Goal: Task Accomplishment & Management: Use online tool/utility

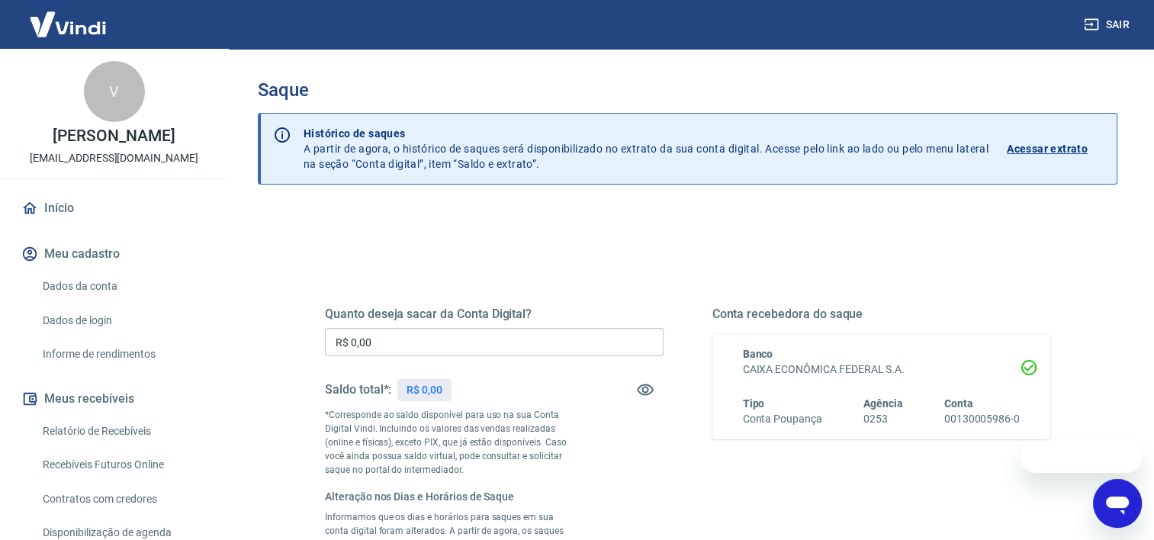
click at [448, 325] on div "Quanto deseja sacar da Conta Digital? R$ 0,00 ​ Saldo total*: R$ 0,00 *Correspo…" at bounding box center [494, 480] width 339 height 346
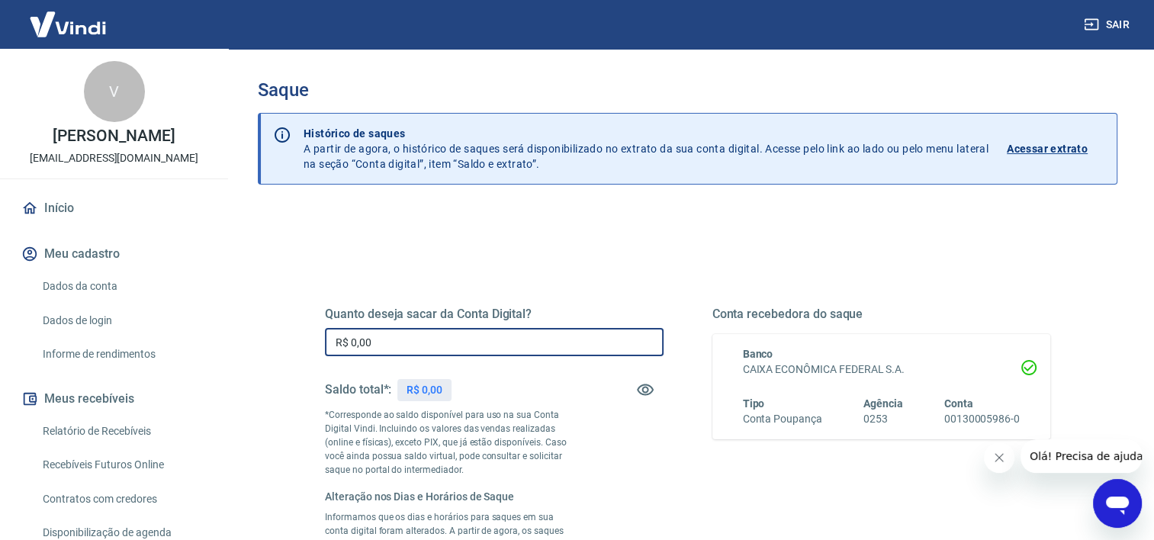
click at [461, 345] on input "R$ 0,00" at bounding box center [494, 342] width 339 height 28
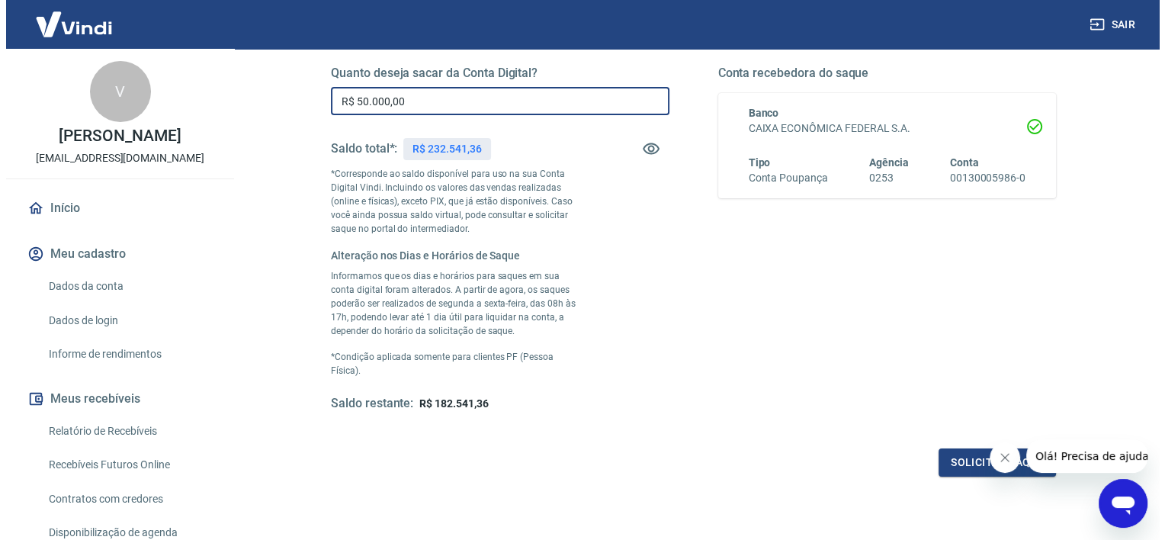
scroll to position [342, 0]
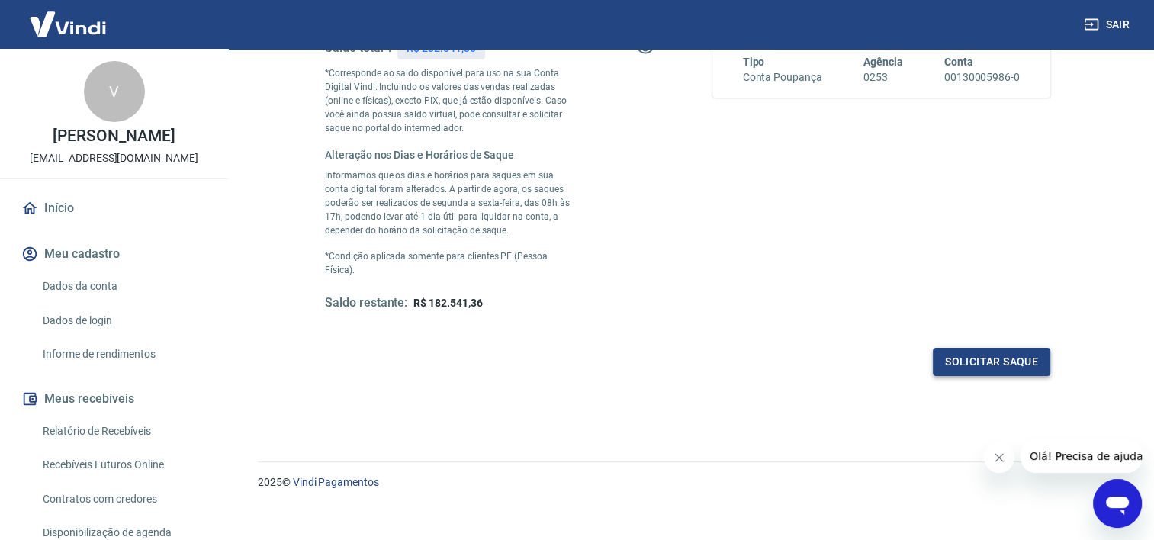
type input "R$ 50.000,00"
click at [1044, 348] on button "Solicitar saque" at bounding box center [991, 362] width 117 height 28
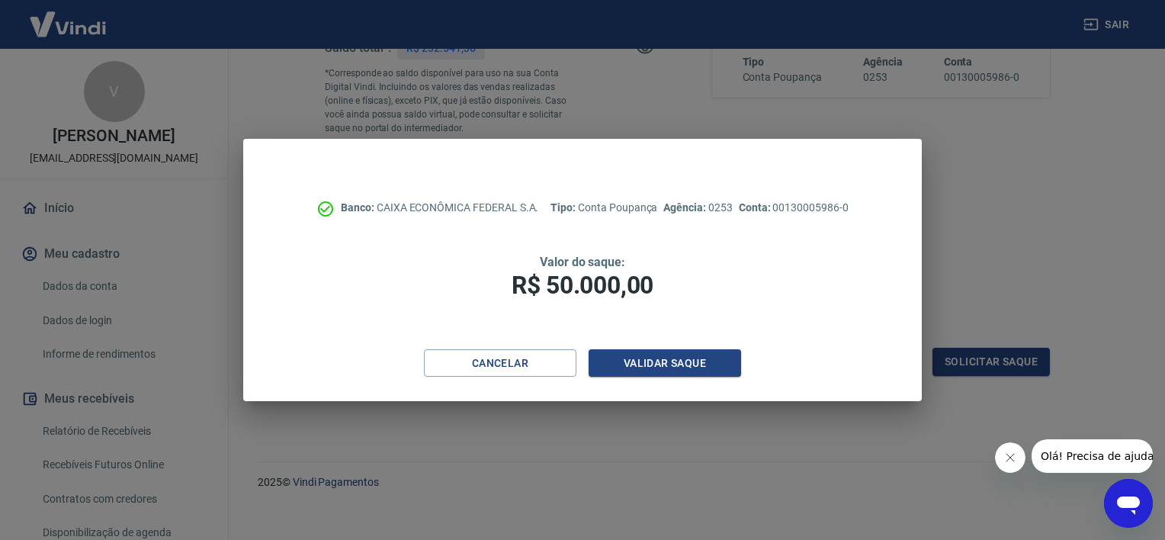
click at [626, 378] on div "Cancelar Validar saque" at bounding box center [582, 375] width 679 height 53
click at [626, 367] on button "Validar saque" at bounding box center [665, 363] width 153 height 28
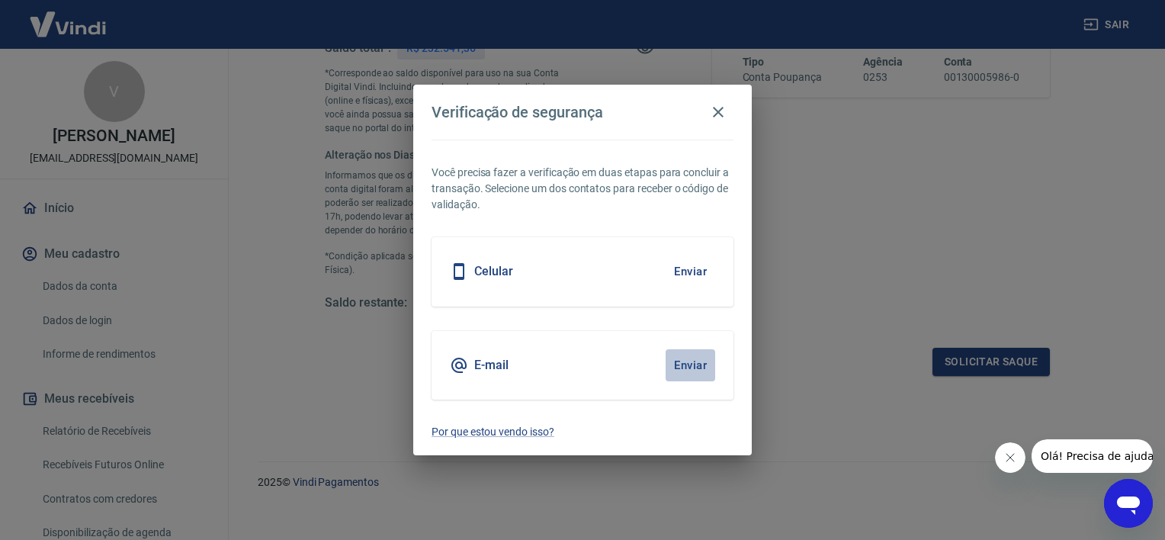
click at [680, 360] on button "Enviar" at bounding box center [691, 365] width 50 height 32
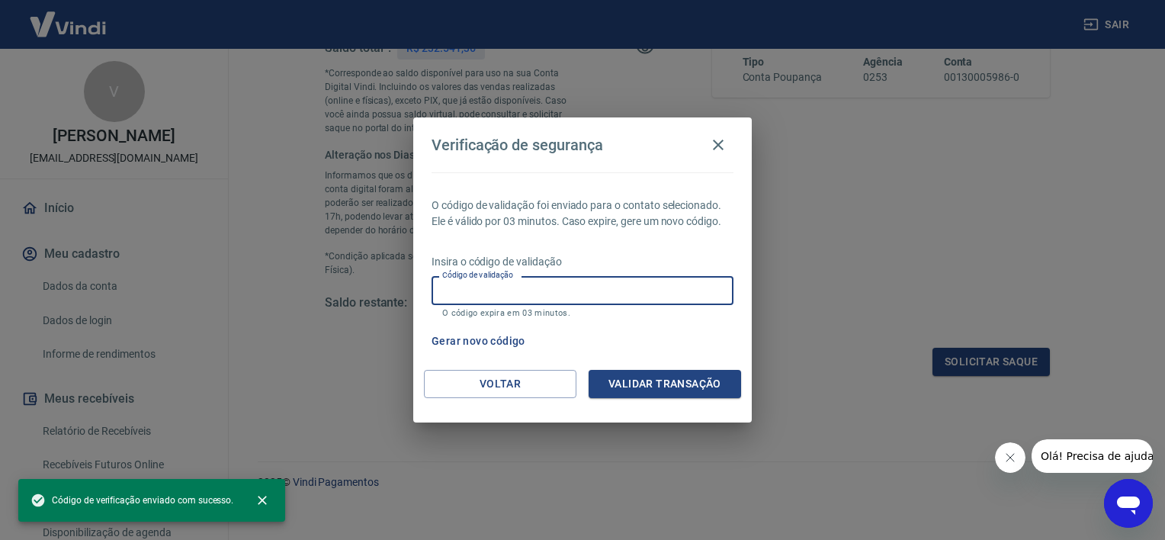
drag, startPoint x: 600, startPoint y: 280, endPoint x: 601, endPoint y: 288, distance: 7.7
click at [600, 281] on input "Código de validação" at bounding box center [583, 290] width 302 height 28
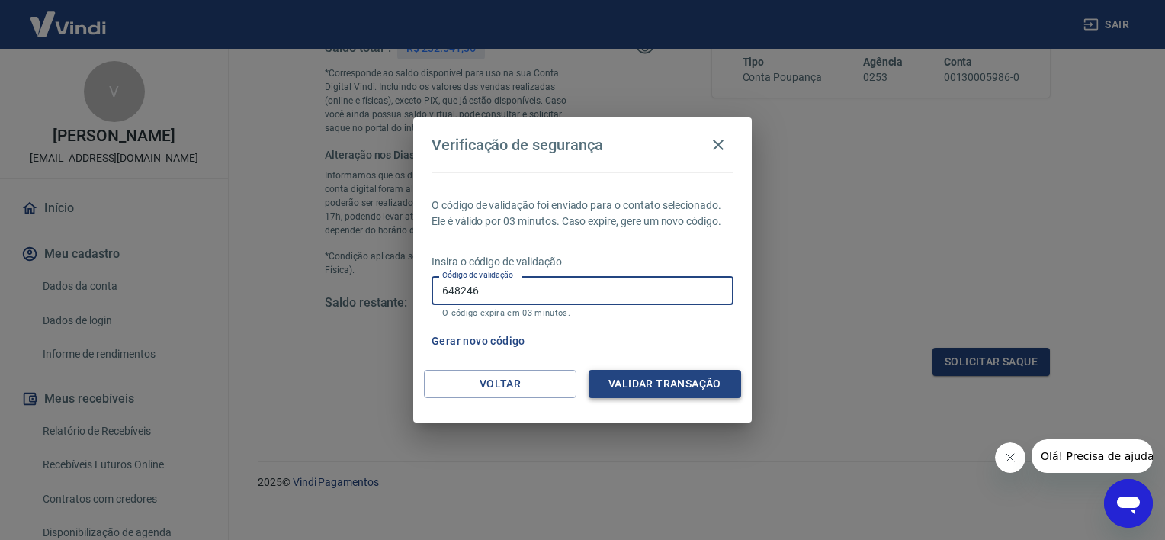
type input "648246"
click at [613, 379] on button "Validar transação" at bounding box center [665, 384] width 153 height 28
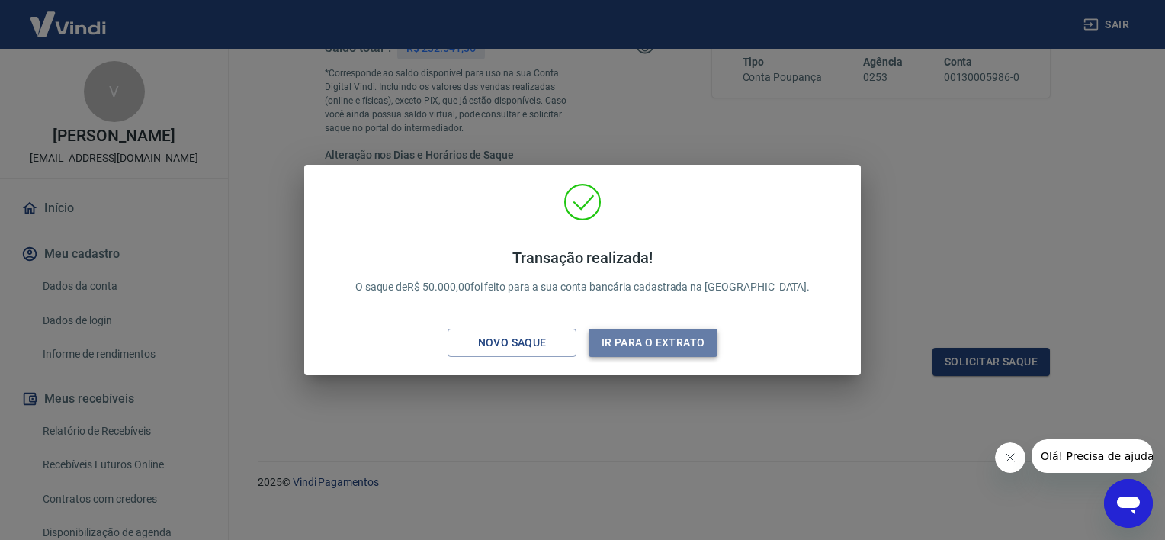
click at [648, 350] on button "Ir para o extrato" at bounding box center [653, 343] width 129 height 28
